Goal: Task Accomplishment & Management: Use online tool/utility

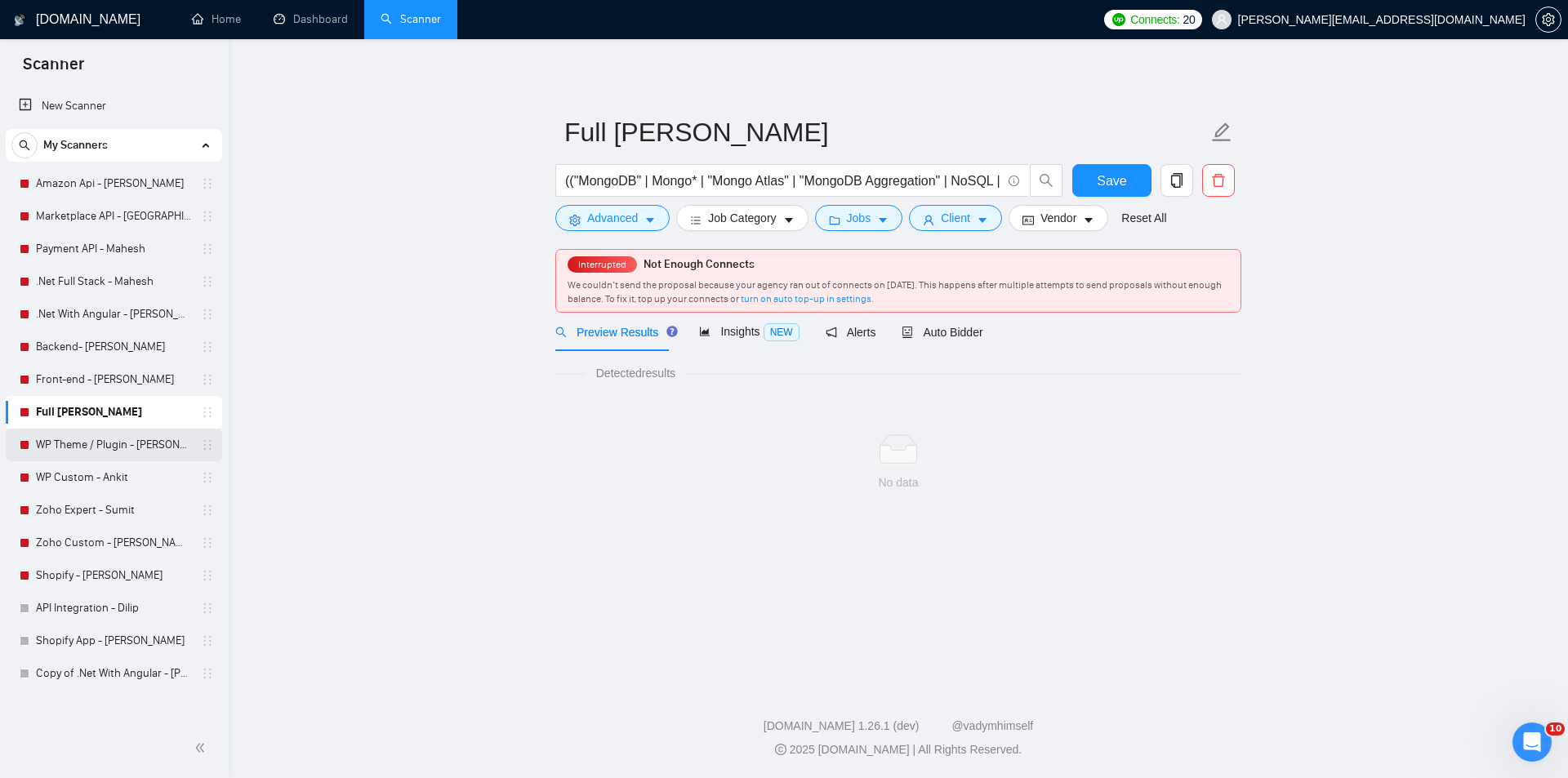
click at [87, 448] on link "WP Theme / Plugin - [PERSON_NAME]" at bounding box center [114, 445] width 156 height 33
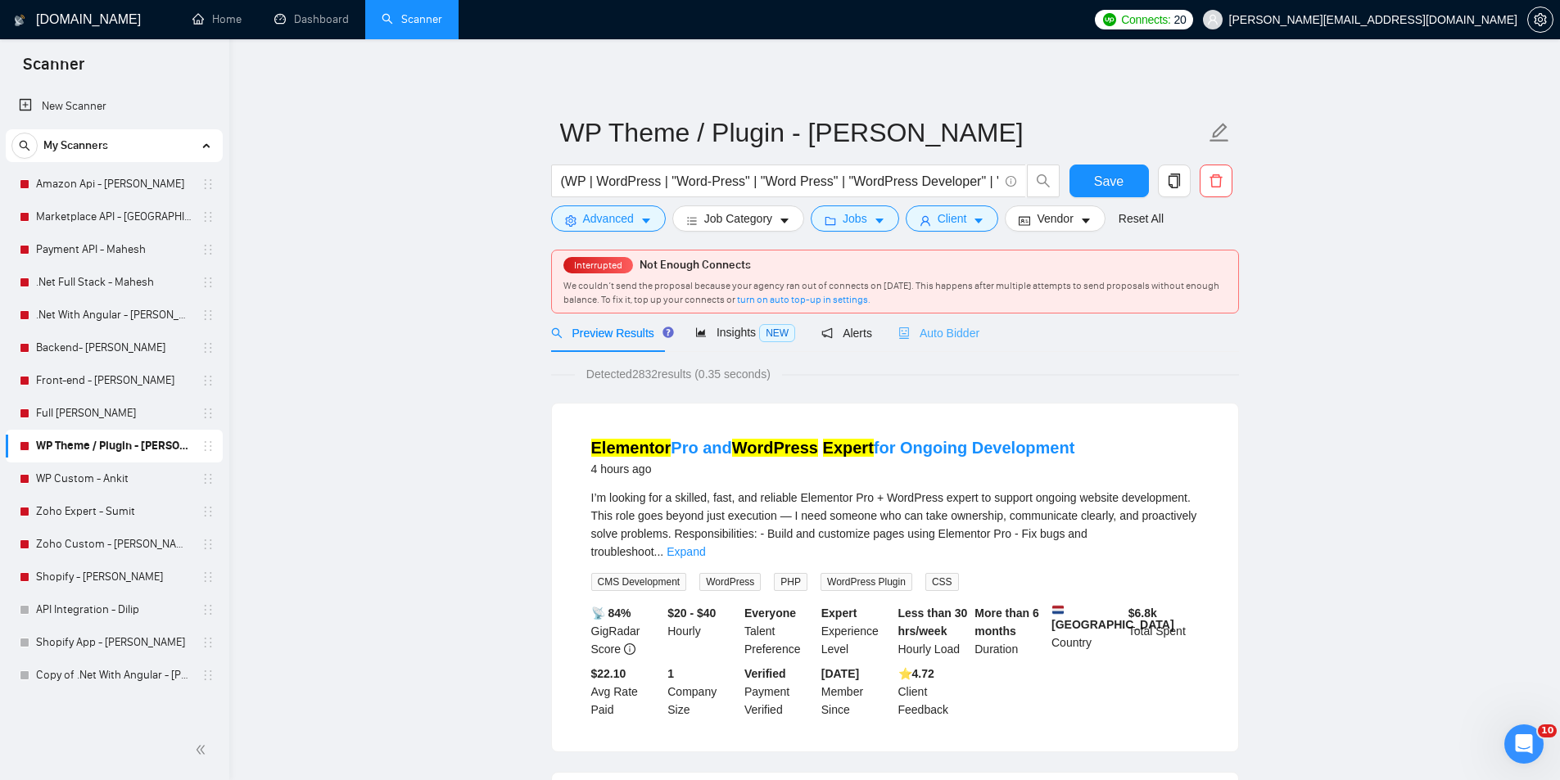
click at [922, 315] on div "Auto Bidder" at bounding box center [938, 333] width 81 height 38
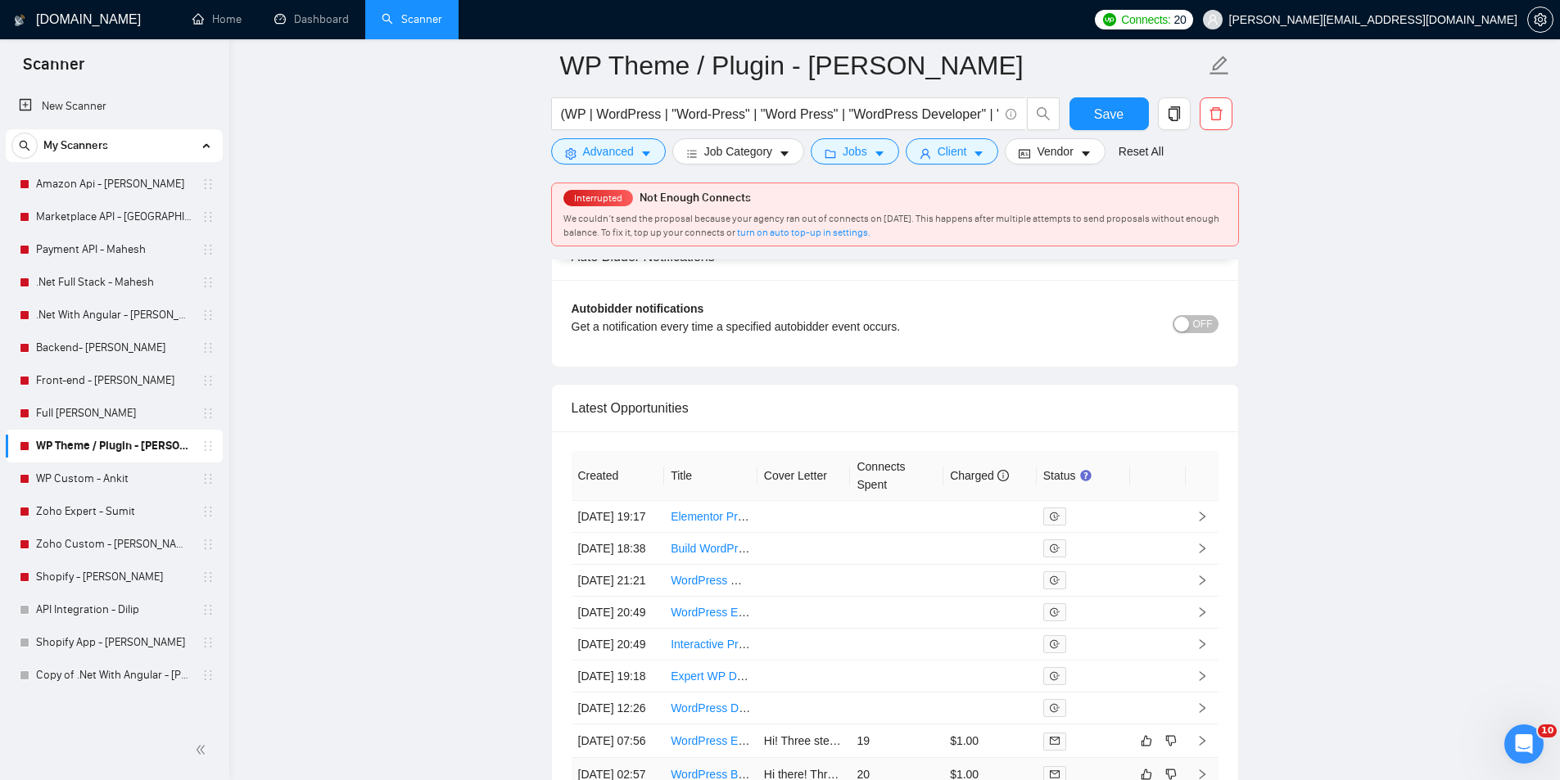
scroll to position [4143, 0]
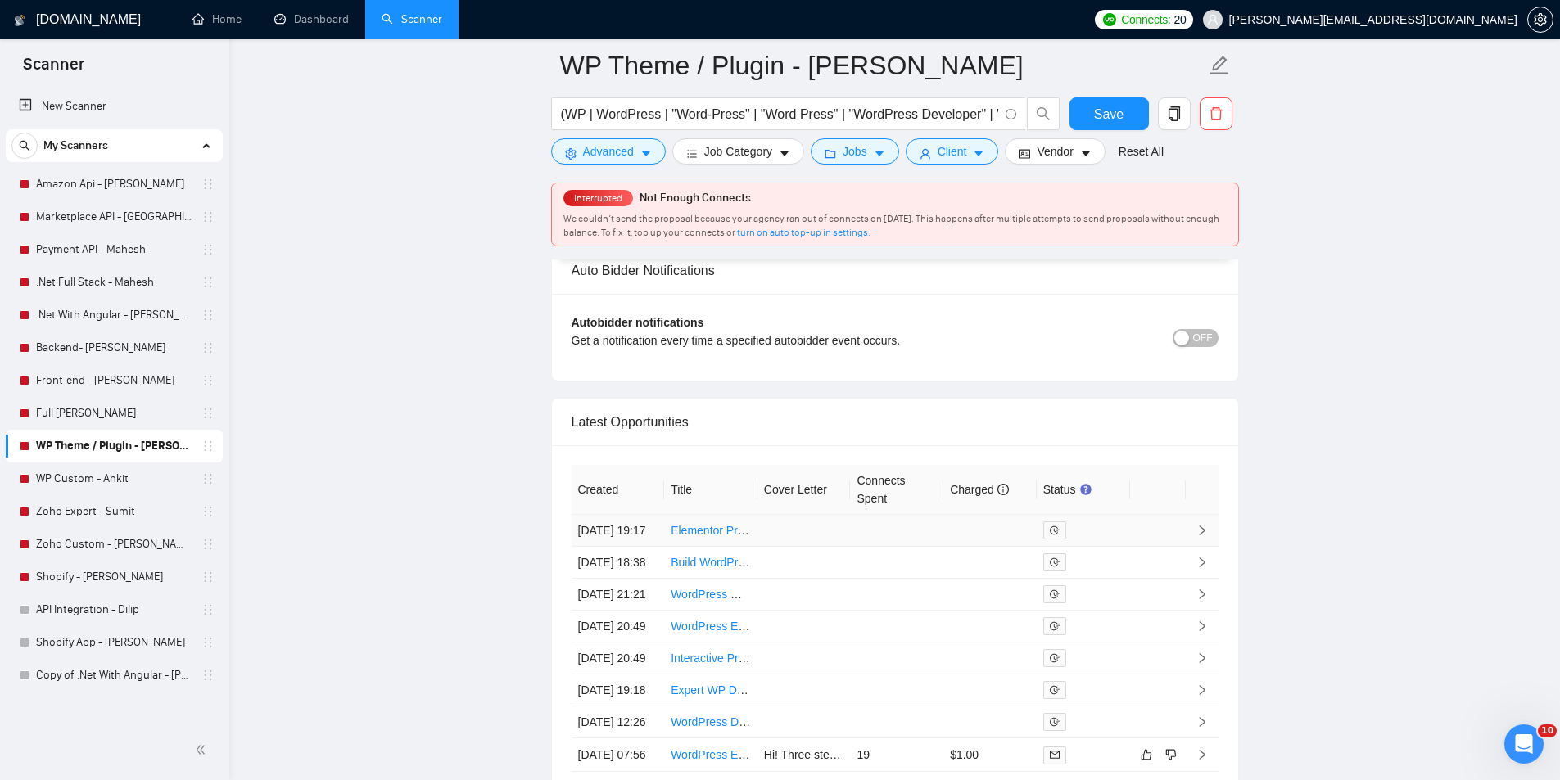
drag, startPoint x: 678, startPoint y: 534, endPoint x: 653, endPoint y: 527, distance: 25.4
drag, startPoint x: 653, startPoint y: 527, endPoint x: 679, endPoint y: 538, distance: 27.5
click at [99, 477] on link "WP Custom - Ankit" at bounding box center [114, 479] width 156 height 33
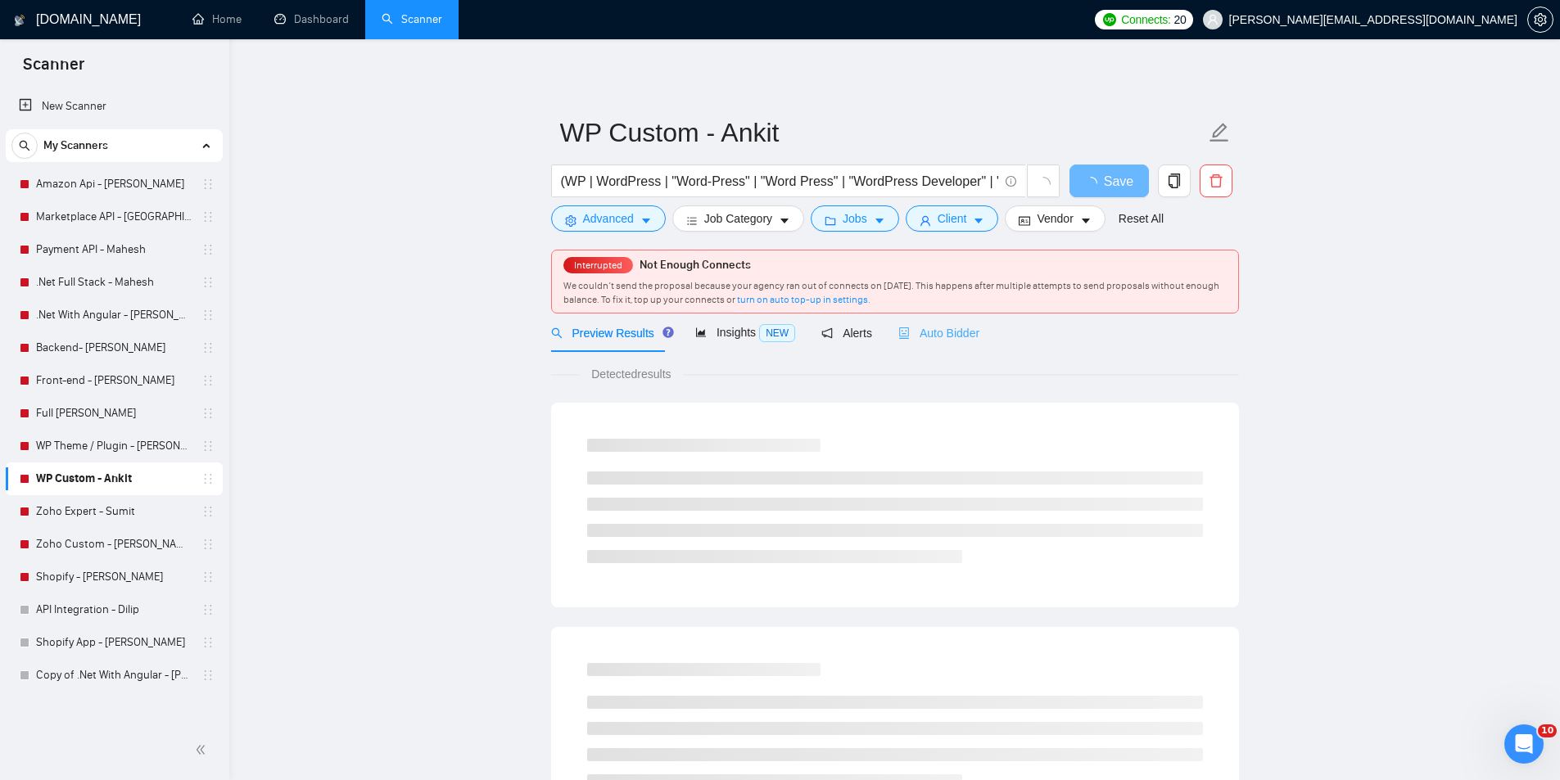
click at [928, 319] on div "Auto Bidder" at bounding box center [938, 333] width 81 height 38
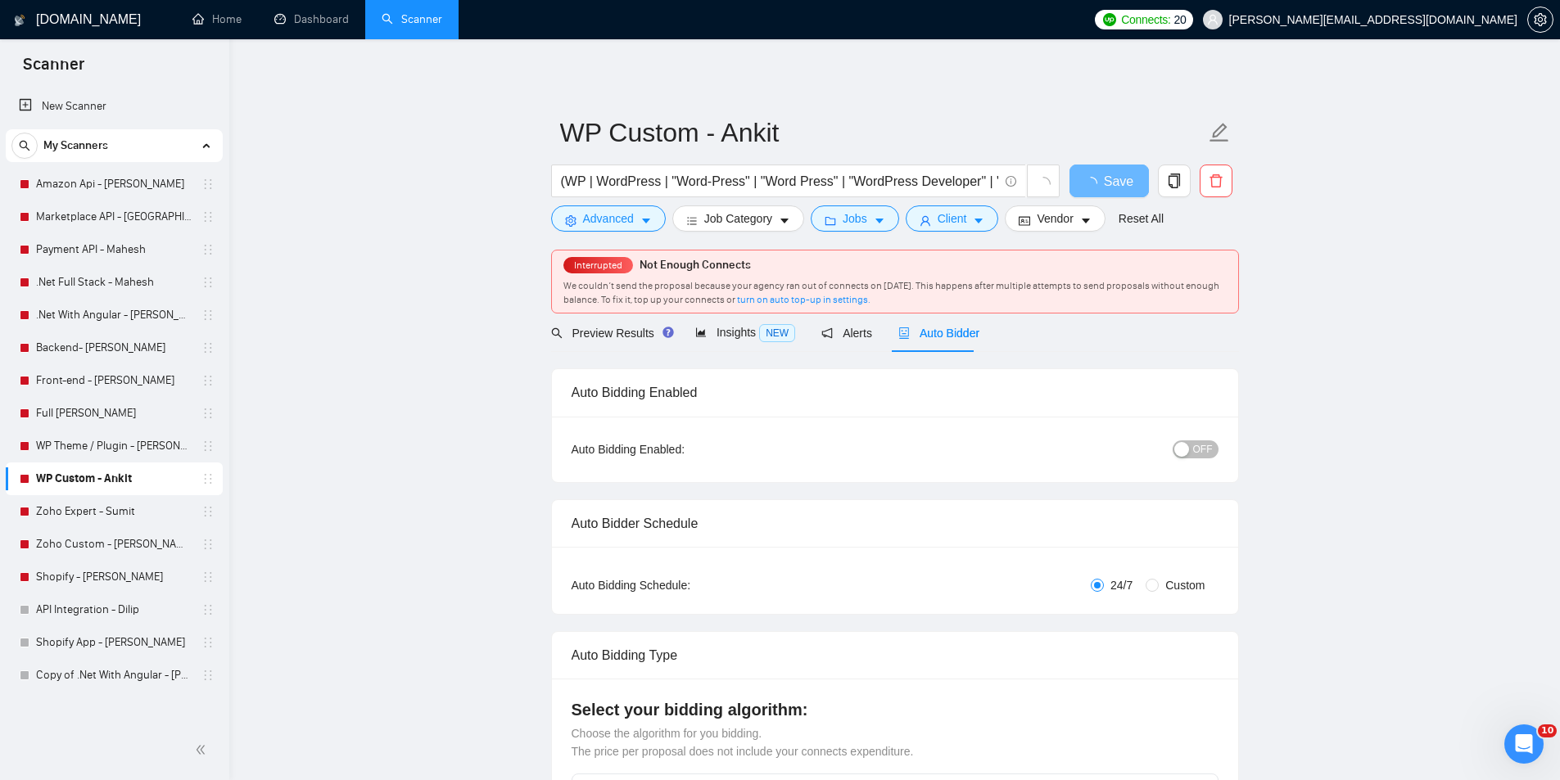
radio input "false"
radio input "true"
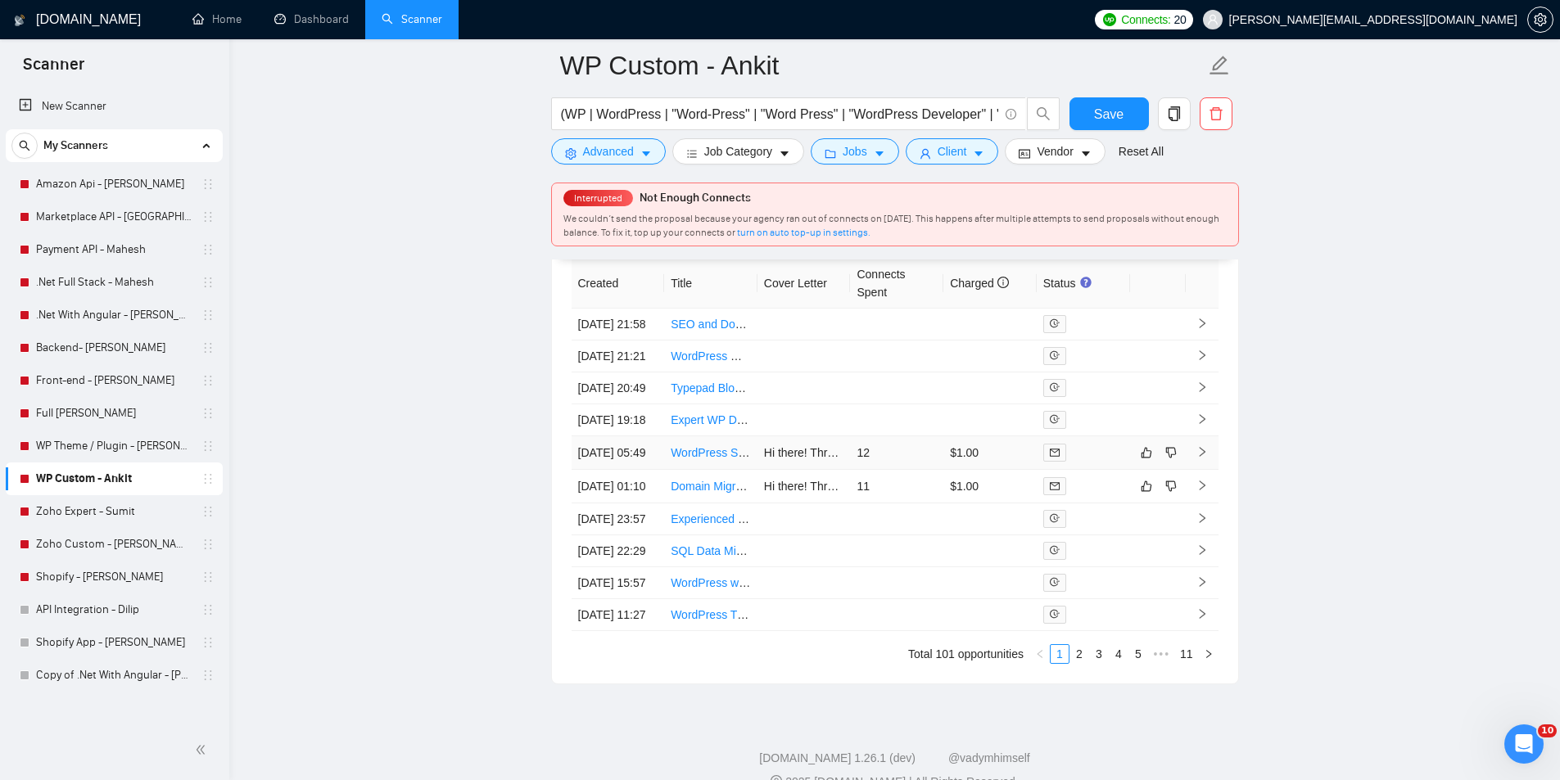
scroll to position [4137, 0]
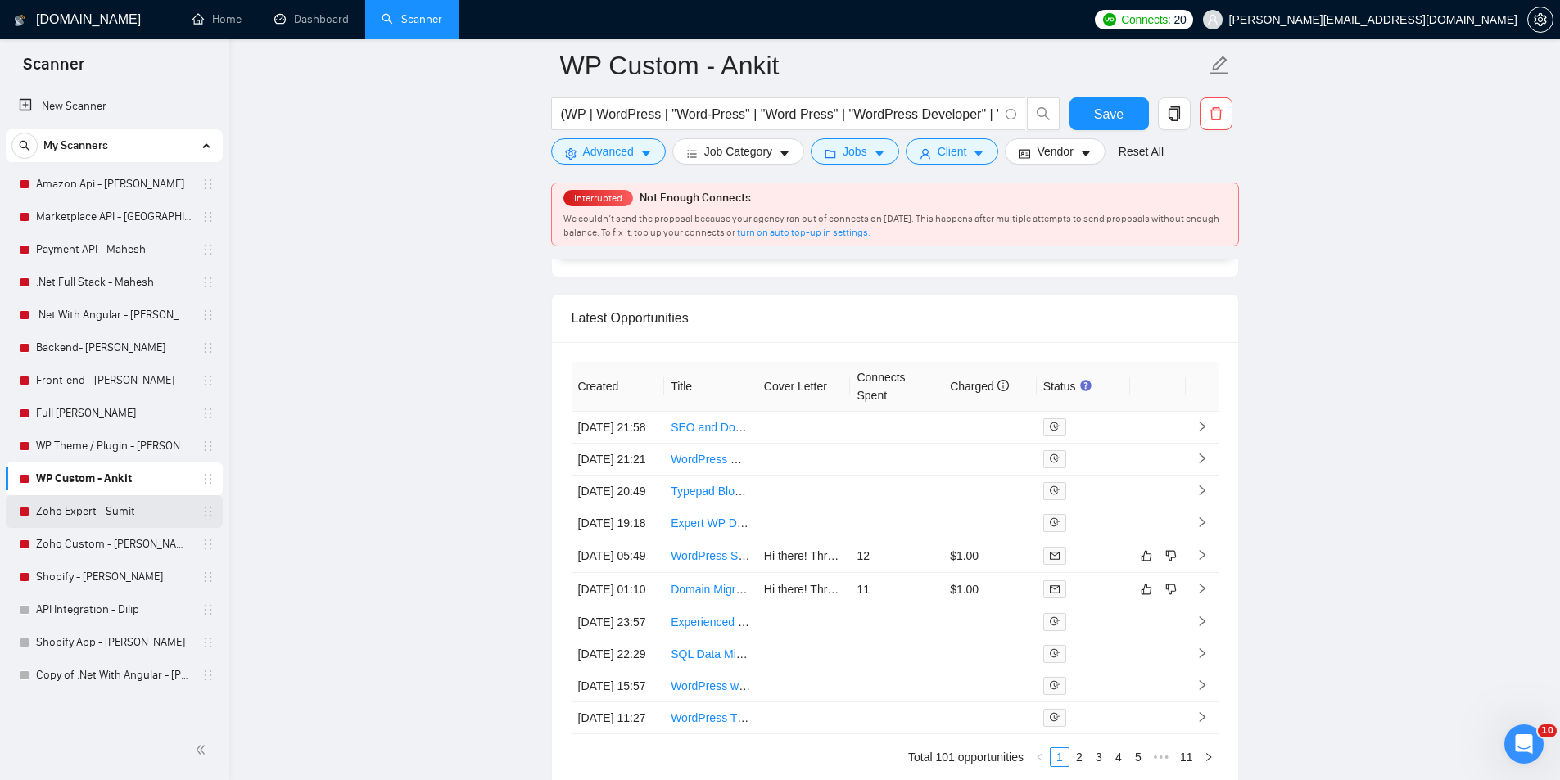
click at [147, 504] on link "Zoho Expert - Sumit" at bounding box center [114, 511] width 156 height 33
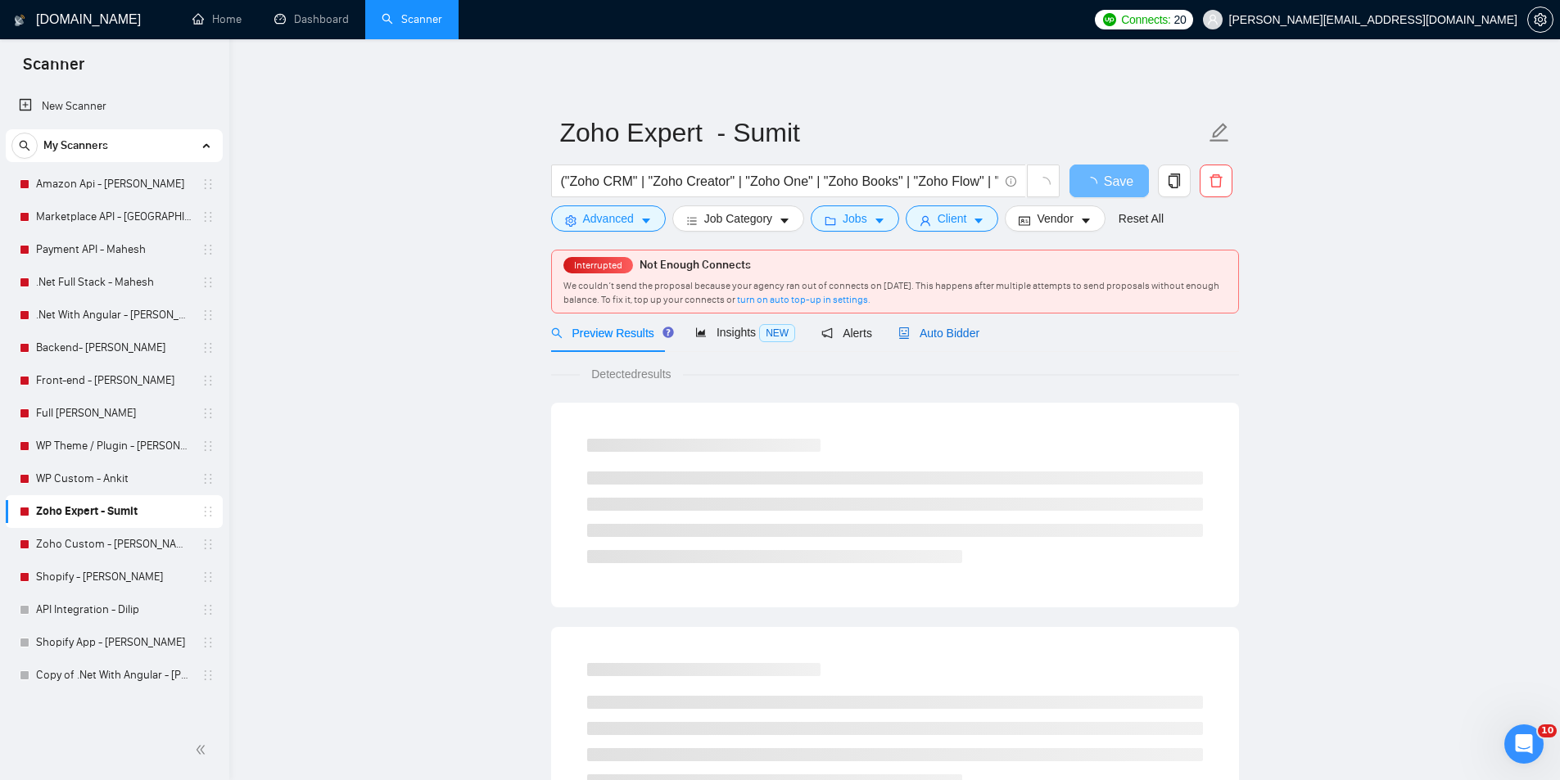
click at [934, 337] on span "Auto Bidder" at bounding box center [938, 333] width 81 height 13
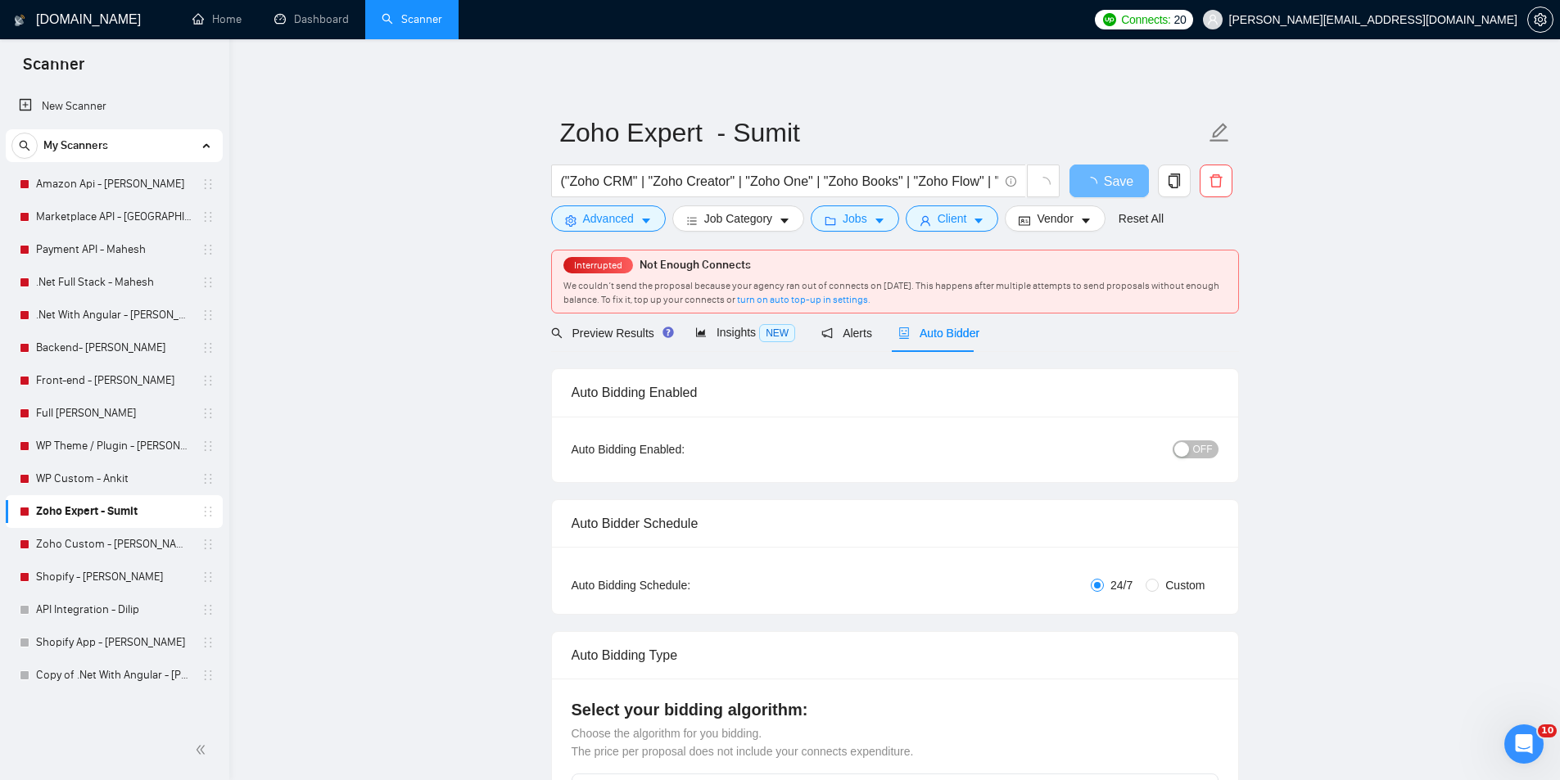
radio input "false"
radio input "true"
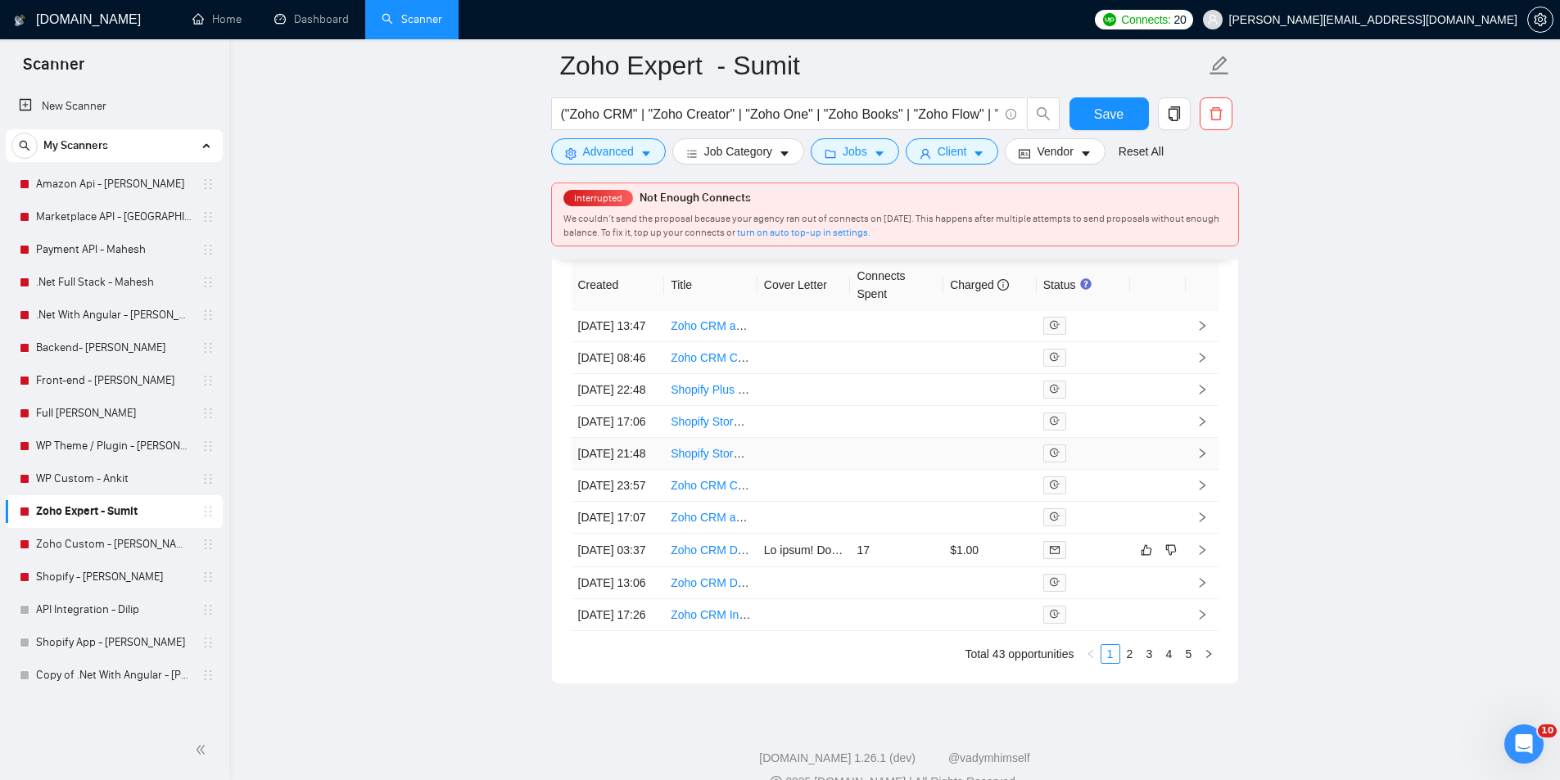
scroll to position [4134, 0]
